Goal: Navigation & Orientation: Understand site structure

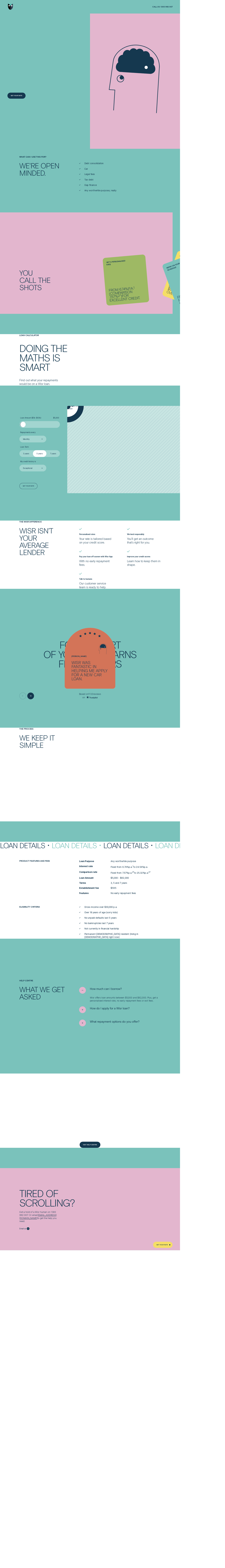
click at [13, 9] on img "Go to home page" at bounding box center [13, 9] width 6 height 8
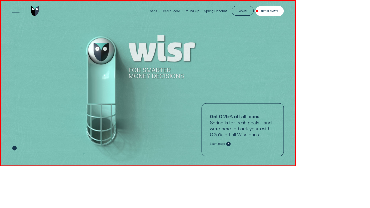
click at [44, 14] on img "Go to home page" at bounding box center [43, 14] width 10 height 13
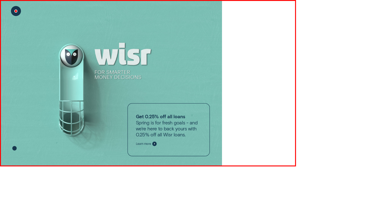
click at [20, 14] on div "Close Menu" at bounding box center [20, 14] width 18 height 18
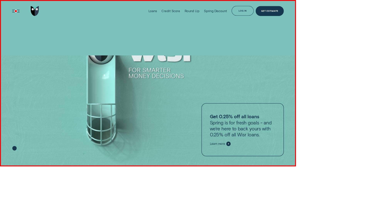
click at [33, 14] on div at bounding box center [32, 14] width 35 height 28
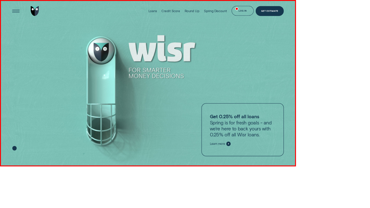
click at [192, 14] on div "Loans" at bounding box center [191, 13] width 11 height 5
click at [215, 14] on div "Credit Score" at bounding box center [213, 13] width 23 height 5
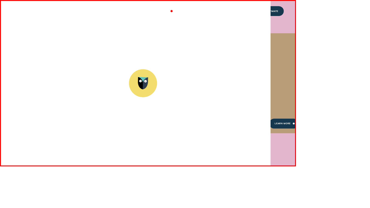
click at [44, 14] on img "Go to home page" at bounding box center [43, 14] width 10 height 13
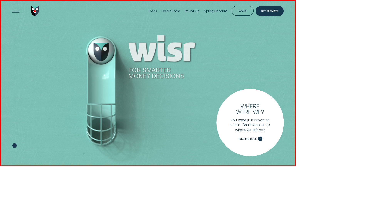
click at [44, 14] on img "Go to home page" at bounding box center [43, 14] width 10 height 13
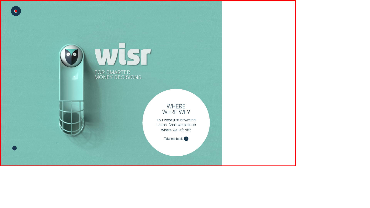
click at [20, 14] on div "Close Menu" at bounding box center [20, 14] width 18 height 18
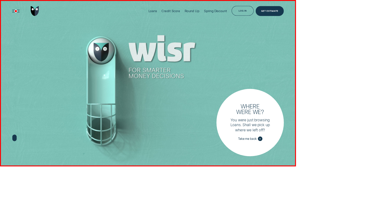
click at [33, 14] on div at bounding box center [32, 14] width 35 height 28
click at [192, 14] on div "Loans" at bounding box center [191, 13] width 11 height 5
